Goal: Transaction & Acquisition: Book appointment/travel/reservation

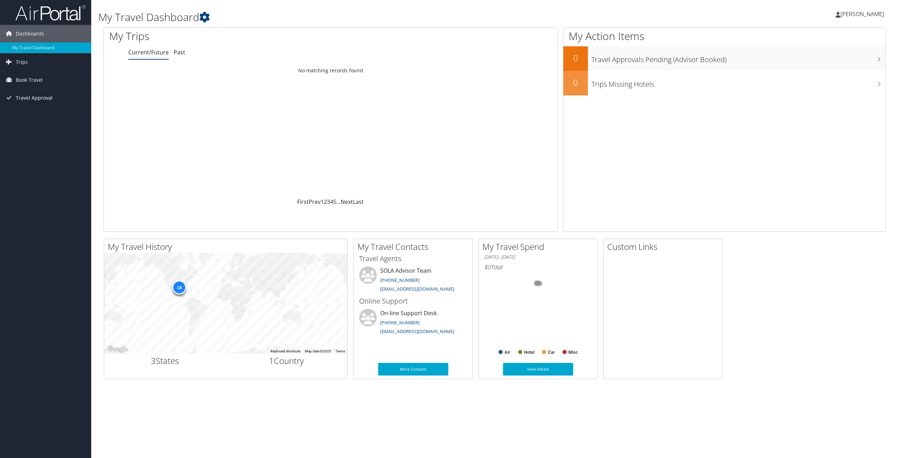
click at [41, 99] on span "Travel Approval" at bounding box center [34, 98] width 37 height 18
click at [41, 83] on span "Book Travel" at bounding box center [29, 80] width 27 height 18
click at [37, 103] on link "Book/Manage Online Trips" at bounding box center [45, 104] width 91 height 11
